Goal: Task Accomplishment & Management: Manage account settings

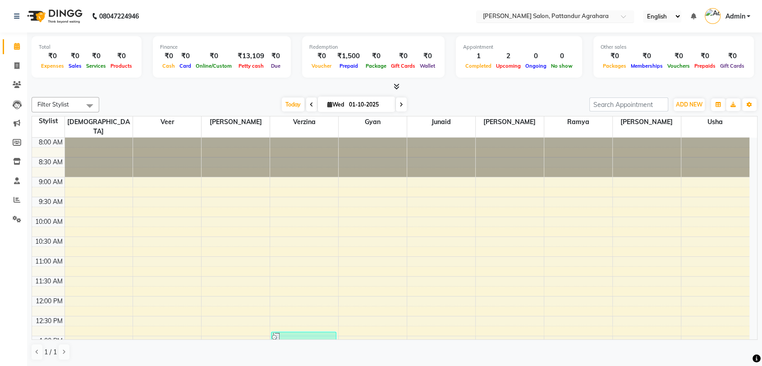
click at [509, 11] on div "Select Location × [PERSON_NAME] Salon, Pattandur Agrahara" at bounding box center [555, 16] width 158 height 12
click at [11, 218] on span at bounding box center [17, 219] width 16 height 10
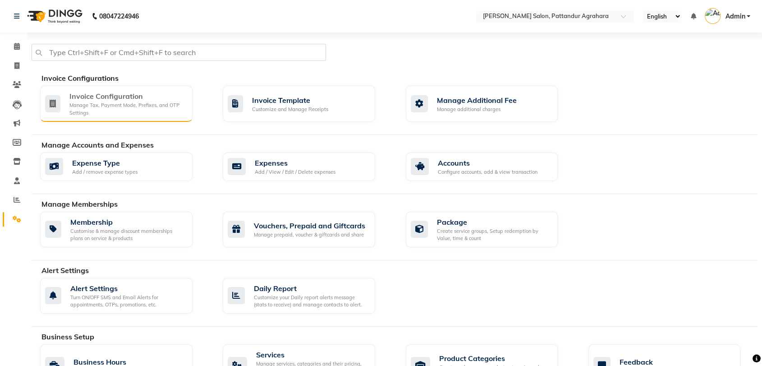
click at [116, 115] on div "Manage Tax, Payment Mode, Prefixes, and OTP Settings" at bounding box center [127, 108] width 116 height 15
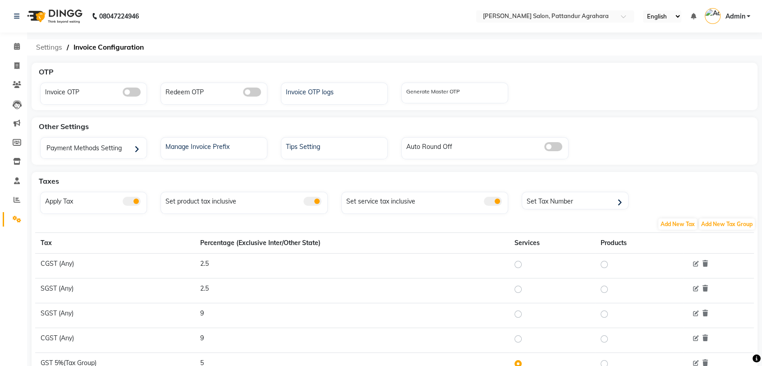
click at [50, 45] on span "Settings" at bounding box center [49, 47] width 35 height 16
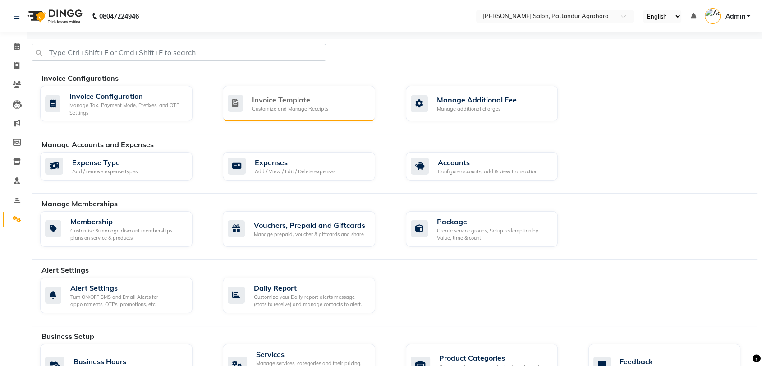
click at [254, 101] on div "Invoice Template" at bounding box center [290, 99] width 76 height 11
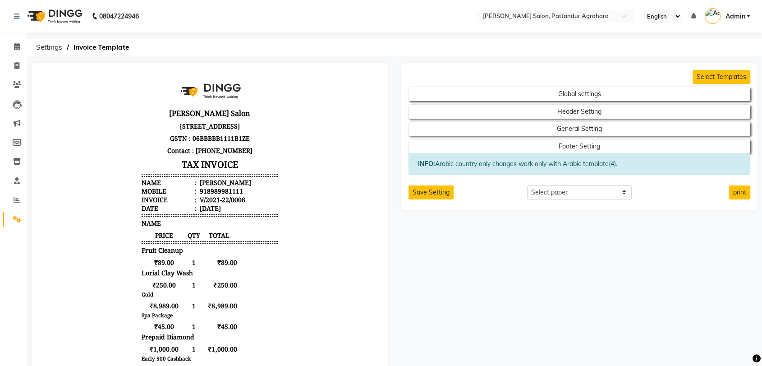
click at [515, 164] on div "INFO: Arabic country only changes work only with Arabic template(4)." at bounding box center [579, 163] width 342 height 21
click at [535, 147] on button "Footer Setting" at bounding box center [578, 146] width 307 height 13
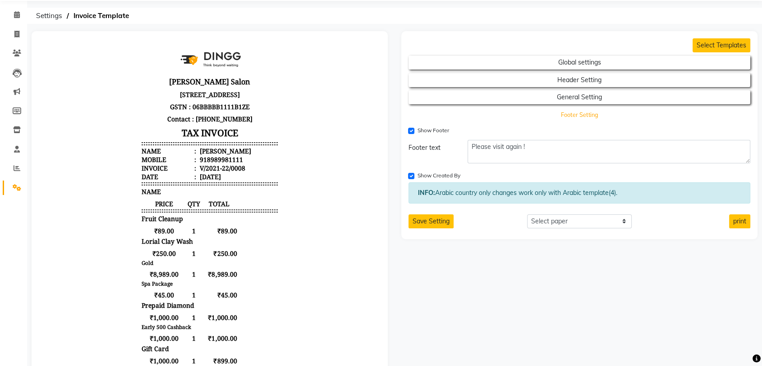
scroll to position [26, 0]
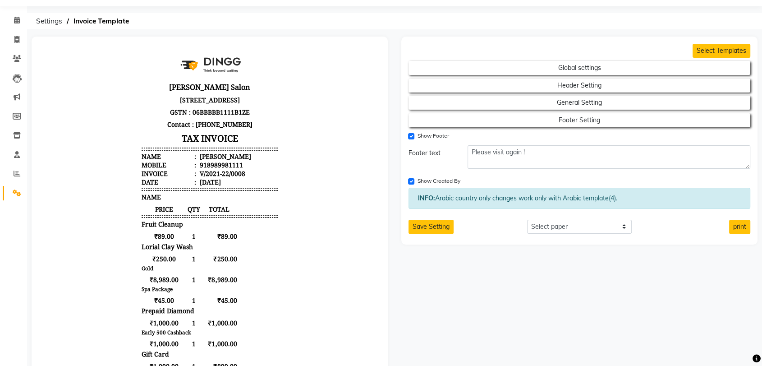
click at [548, 95] on h2 "General Setting" at bounding box center [579, 100] width 342 height 17
click at [548, 102] on button "General Setting" at bounding box center [578, 102] width 307 height 13
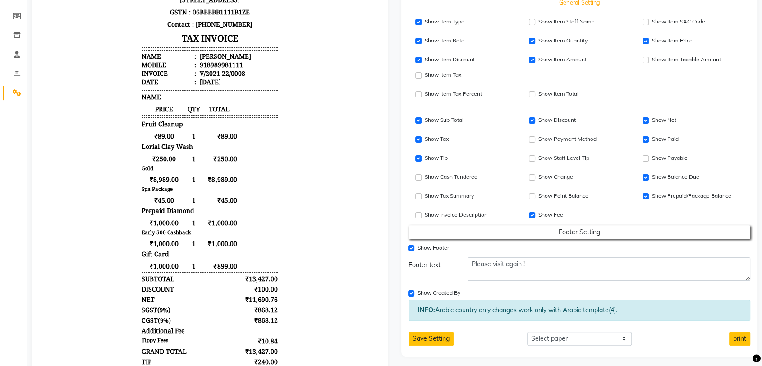
scroll to position [0, 0]
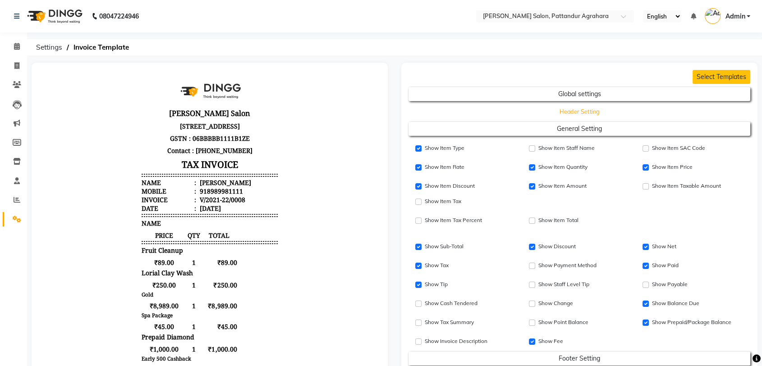
click at [553, 111] on button "Header Setting" at bounding box center [578, 111] width 307 height 13
select select "end"
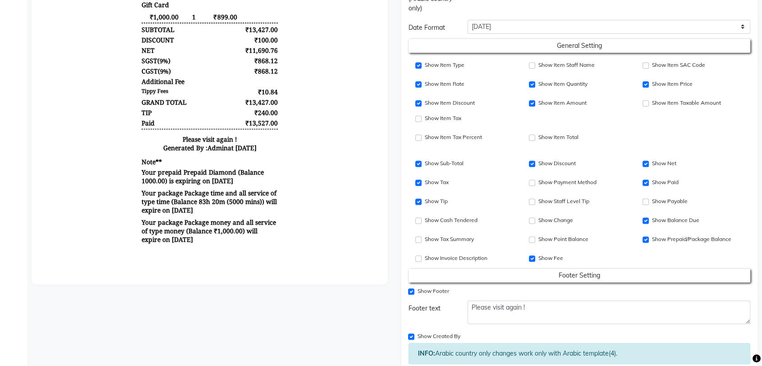
scroll to position [422, 0]
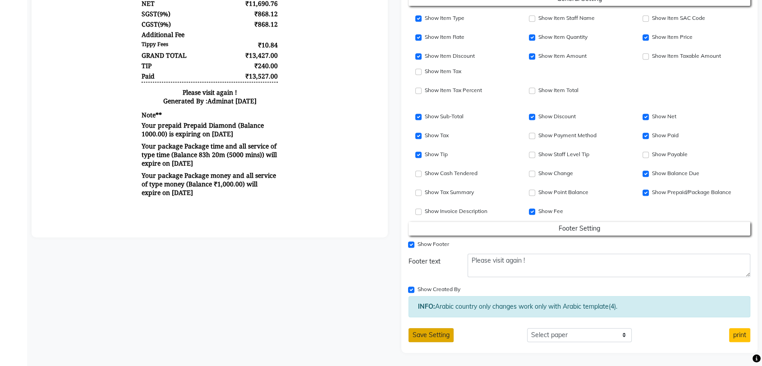
click at [421, 333] on button "Save Setting" at bounding box center [430, 335] width 45 height 14
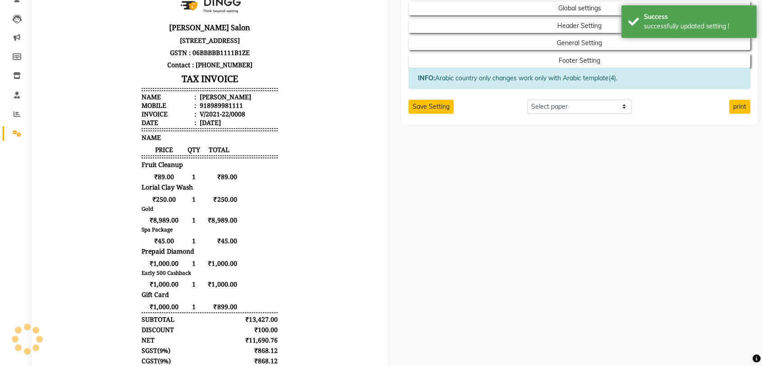
scroll to position [0, 0]
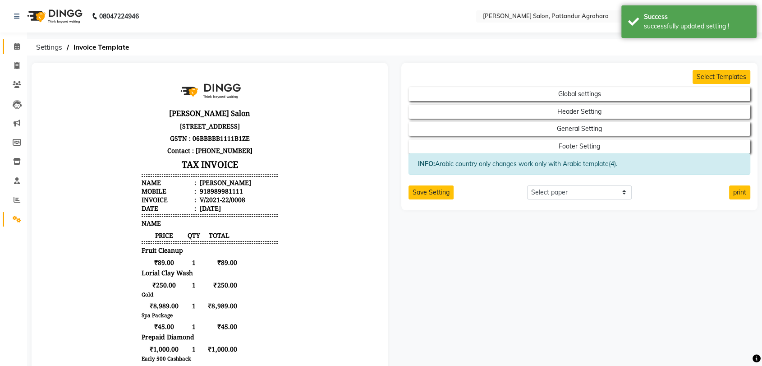
click at [23, 44] on app-home "08047224946 Select Location × [PERSON_NAME] Salon, Pattandur Agrahara English E…" at bounding box center [381, 336] width 762 height 672
click at [23, 44] on span at bounding box center [17, 46] width 16 height 10
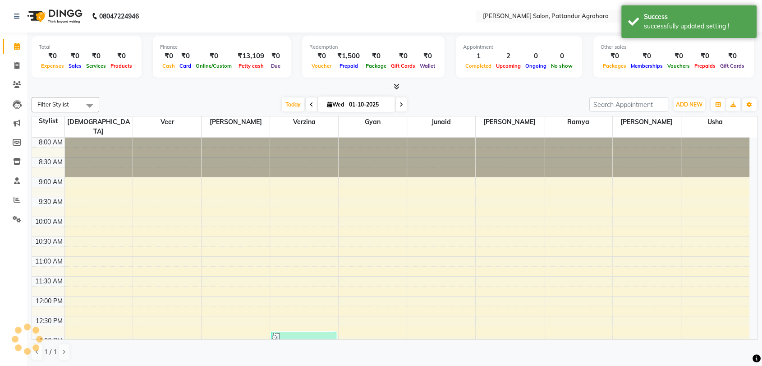
scroll to position [198, 0]
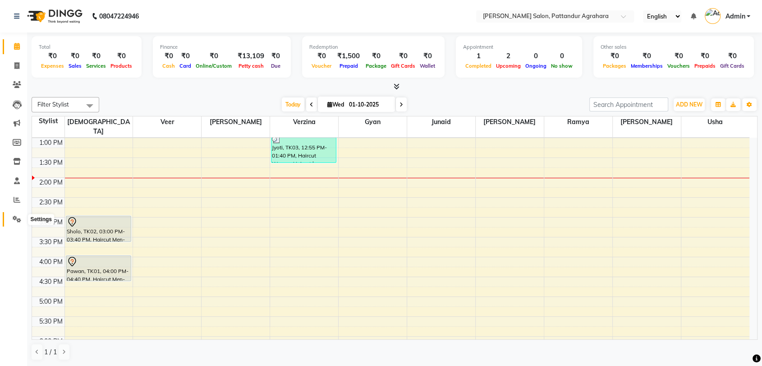
click at [16, 217] on icon at bounding box center [17, 218] width 9 height 7
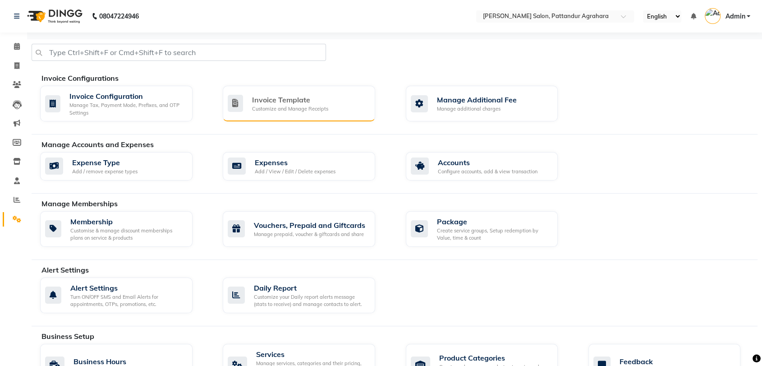
click at [253, 112] on div "Customize and Manage Receipts" at bounding box center [290, 109] width 76 height 8
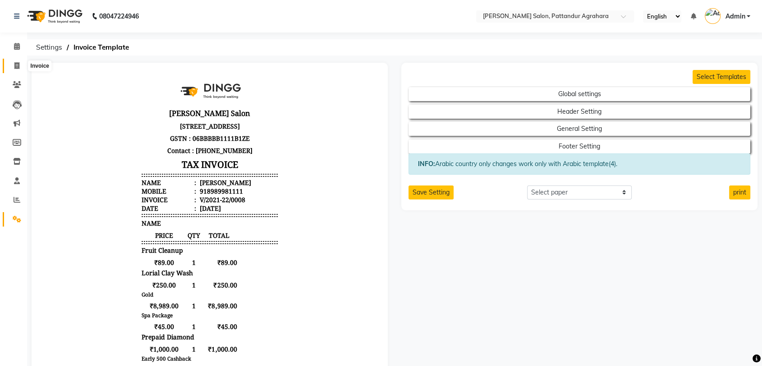
click at [20, 64] on span at bounding box center [17, 66] width 16 height 10
select select "9009"
select select "service"
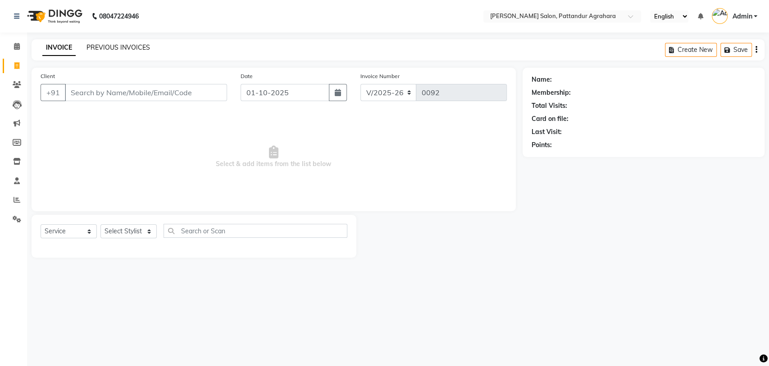
click at [115, 47] on link "PREVIOUS INVOICES" at bounding box center [119, 47] width 64 height 8
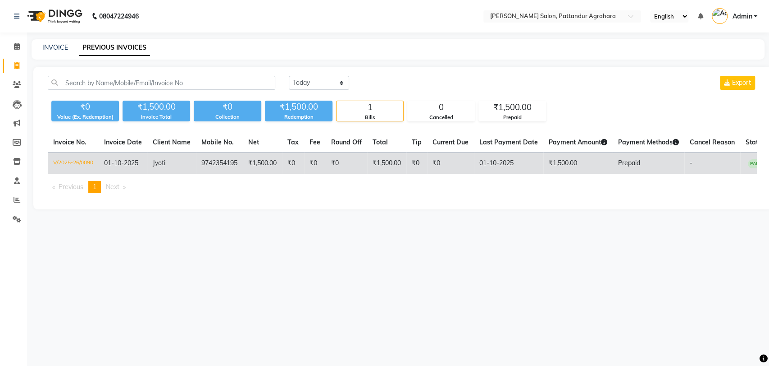
click at [76, 163] on td "V/2025-26/0090" at bounding box center [73, 163] width 51 height 21
